Goal: Task Accomplishment & Management: Complete application form

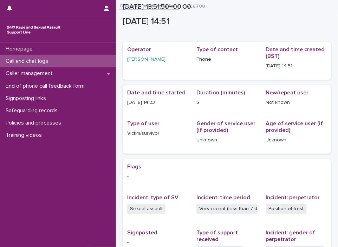
scroll to position [119, 0]
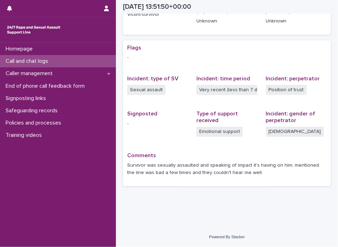
click at [69, 62] on div "Call and chat logs" at bounding box center [58, 61] width 116 height 12
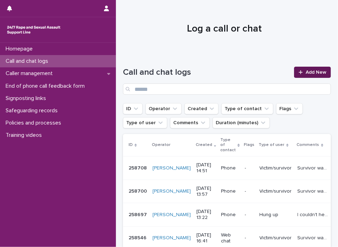
click at [311, 69] on link "Add New" at bounding box center [312, 72] width 37 height 11
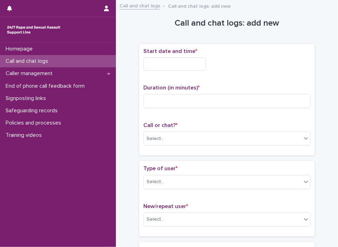
click at [171, 59] on input "text" at bounding box center [174, 64] width 63 height 13
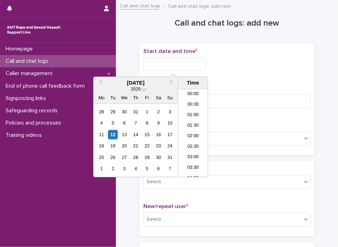
scroll to position [299, 0]
click at [200, 133] on li "16:00" at bounding box center [193, 133] width 30 height 11
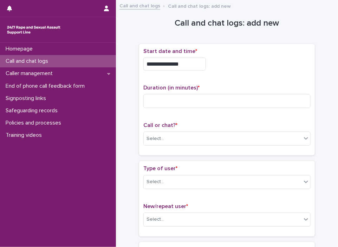
click at [189, 69] on input "**********" at bounding box center [174, 64] width 63 height 13
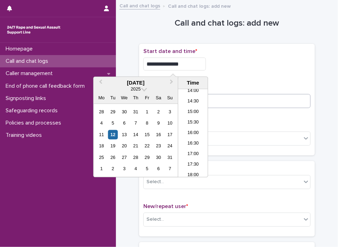
type input "**********"
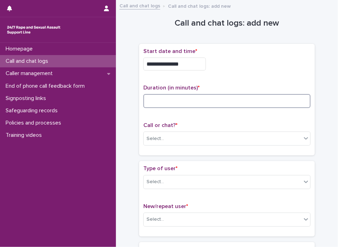
click at [238, 98] on input at bounding box center [226, 101] width 167 height 14
type input "*"
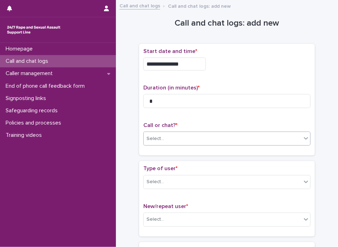
click at [232, 137] on div "Select..." at bounding box center [223, 139] width 158 height 12
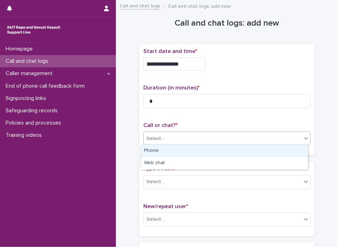
click at [220, 157] on div "Phone" at bounding box center [224, 151] width 167 height 12
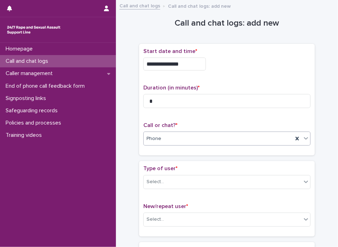
click at [203, 142] on div "Phone" at bounding box center [218, 139] width 149 height 12
click at [185, 180] on div "Select..." at bounding box center [223, 182] width 158 height 12
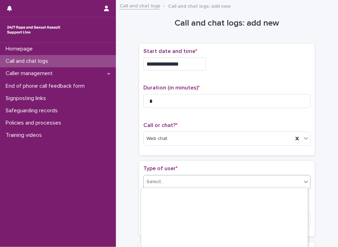
scroll to position [125, 0]
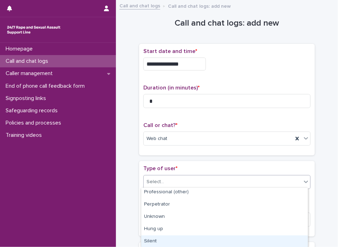
click at [237, 236] on div "Silent" at bounding box center [224, 242] width 167 height 12
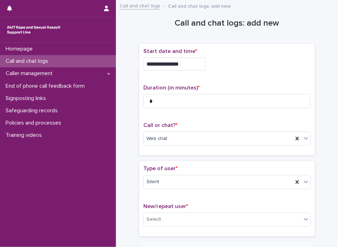
click at [193, 209] on div "New/repeat user * Select..." at bounding box center [226, 218] width 167 height 29
click at [186, 215] on div "Select..." at bounding box center [223, 220] width 158 height 12
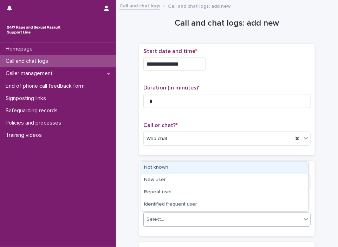
click at [179, 169] on div "Not known" at bounding box center [224, 168] width 167 height 12
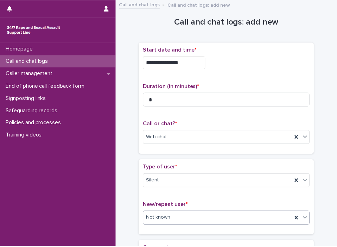
scroll to position [104, 0]
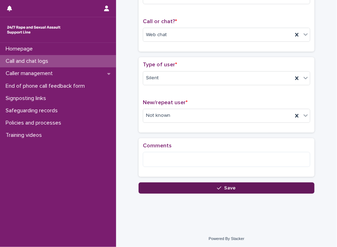
click at [167, 190] on button "Save" at bounding box center [226, 188] width 176 height 11
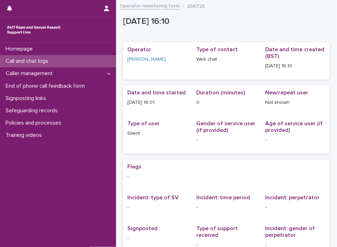
click at [147, 2] on link "Operator monitoring form" at bounding box center [150, 5] width 60 height 8
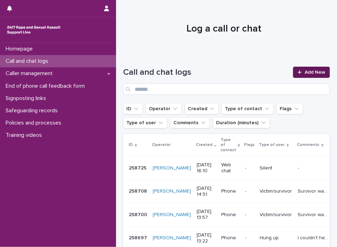
click at [304, 71] on span "Add New" at bounding box center [314, 72] width 21 height 5
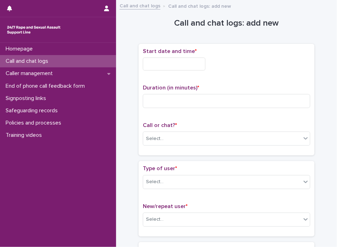
click at [180, 56] on div "Start date and time *" at bounding box center [226, 62] width 167 height 28
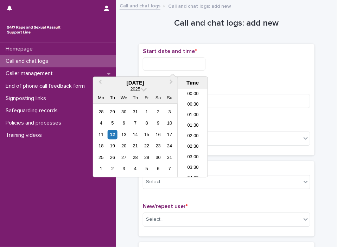
click at [174, 60] on input "text" at bounding box center [174, 64] width 63 height 13
click at [190, 130] on li "16:00" at bounding box center [193, 133] width 30 height 11
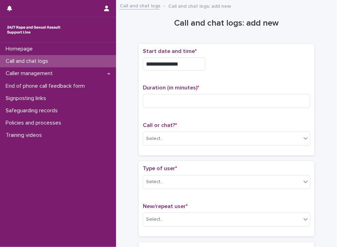
click at [176, 62] on input "**********" at bounding box center [174, 64] width 63 height 13
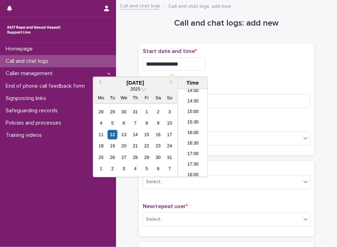
type input "**********"
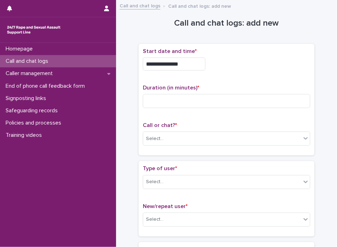
click at [254, 154] on div "**********" at bounding box center [226, 100] width 176 height 112
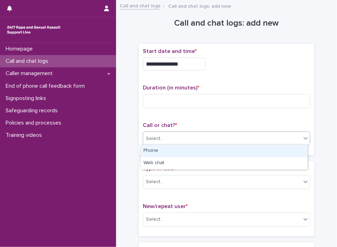
click at [228, 143] on div "Select..." at bounding box center [222, 139] width 158 height 12
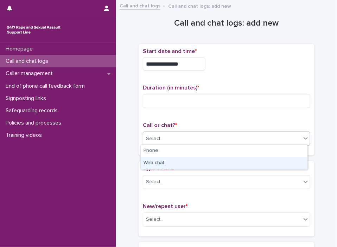
click at [198, 160] on div "Web chat" at bounding box center [224, 163] width 167 height 12
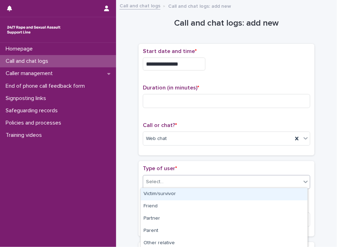
click at [197, 185] on div "Select..." at bounding box center [222, 182] width 158 height 12
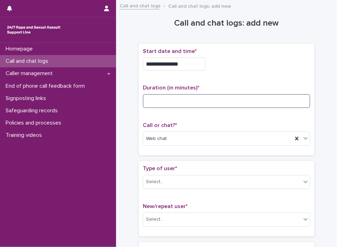
click at [163, 98] on input at bounding box center [226, 101] width 167 height 14
type input "*"
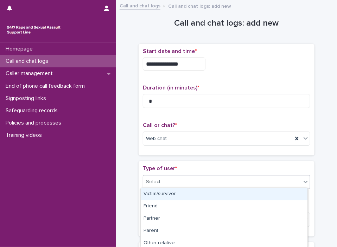
click at [193, 178] on div "Select..." at bounding box center [222, 182] width 158 height 12
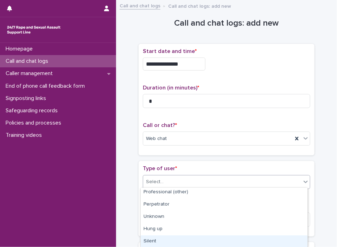
click at [198, 236] on div "Silent" at bounding box center [224, 242] width 167 height 12
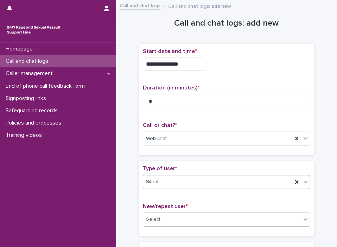
click at [177, 213] on div "Select..." at bounding box center [226, 220] width 167 height 14
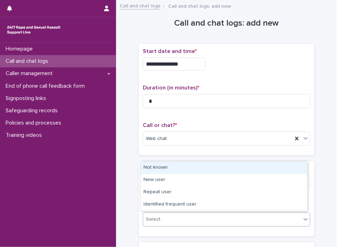
click at [144, 167] on div "Not known" at bounding box center [224, 168] width 167 height 12
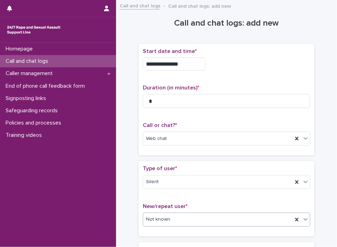
scroll to position [104, 0]
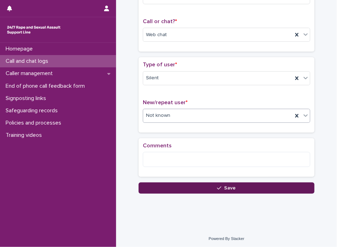
click at [263, 186] on button "Save" at bounding box center [226, 188] width 176 height 11
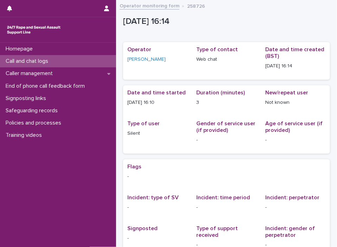
click at [99, 61] on div "Call and chat logs" at bounding box center [58, 61] width 116 height 12
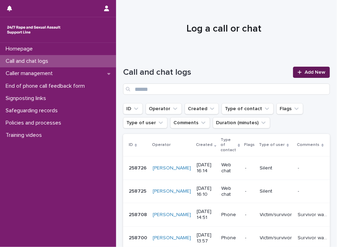
click at [306, 72] on span "Add New" at bounding box center [314, 72] width 21 height 5
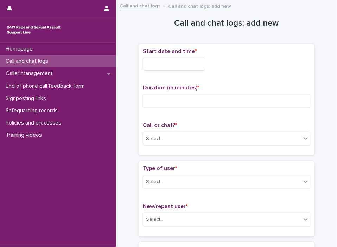
click at [171, 66] on input "text" at bounding box center [174, 64] width 63 height 13
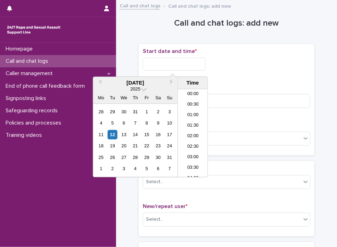
scroll to position [299, 0]
click at [196, 136] on li "16:00" at bounding box center [193, 133] width 30 height 11
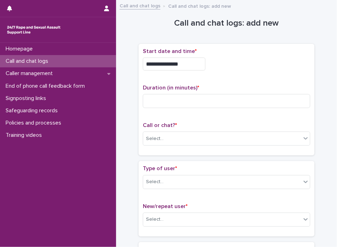
click at [183, 62] on input "**********" at bounding box center [174, 64] width 63 height 13
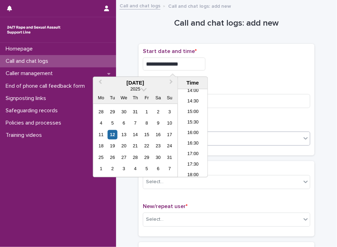
type input "**********"
click at [224, 139] on div "Select..." at bounding box center [222, 139] width 158 height 12
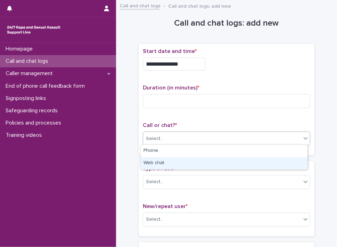
click at [201, 163] on div "Web chat" at bounding box center [224, 163] width 167 height 12
